Goal: Task Accomplishment & Management: Manage account settings

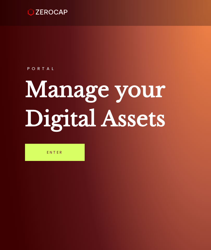
click at [73, 156] on link "Enter" at bounding box center [55, 152] width 60 height 17
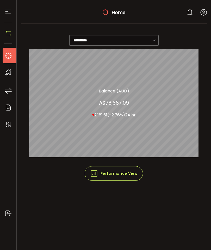
click at [202, 13] on icon at bounding box center [203, 12] width 7 height 7
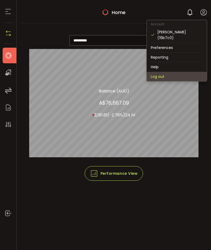
click at [158, 72] on li "Log out" at bounding box center [177, 76] width 60 height 9
